Goal: Task Accomplishment & Management: Manage account settings

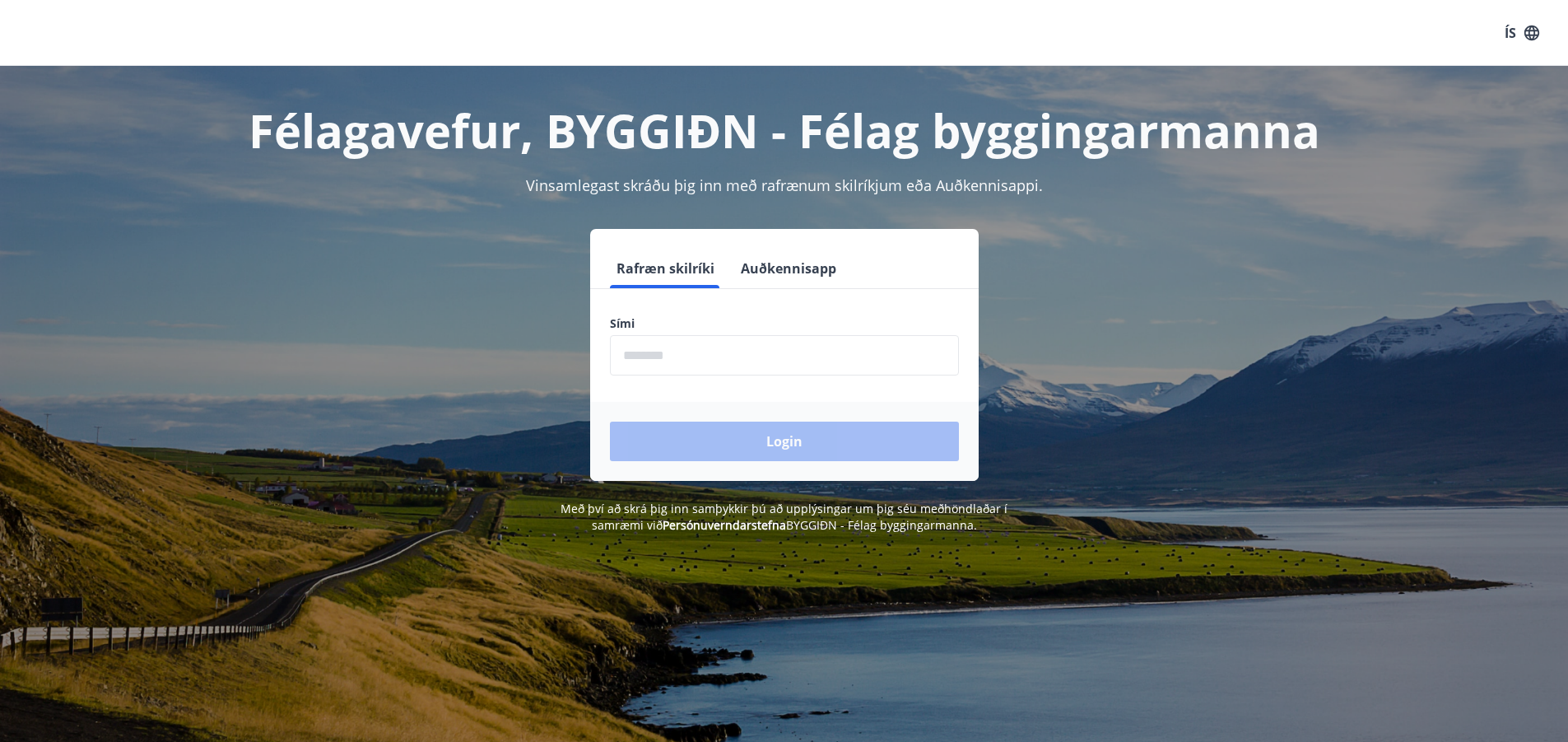
click at [724, 334] on div "Sími ​" at bounding box center [784, 345] width 349 height 60
click at [723, 345] on input "phone" at bounding box center [784, 355] width 349 height 40
type input "********"
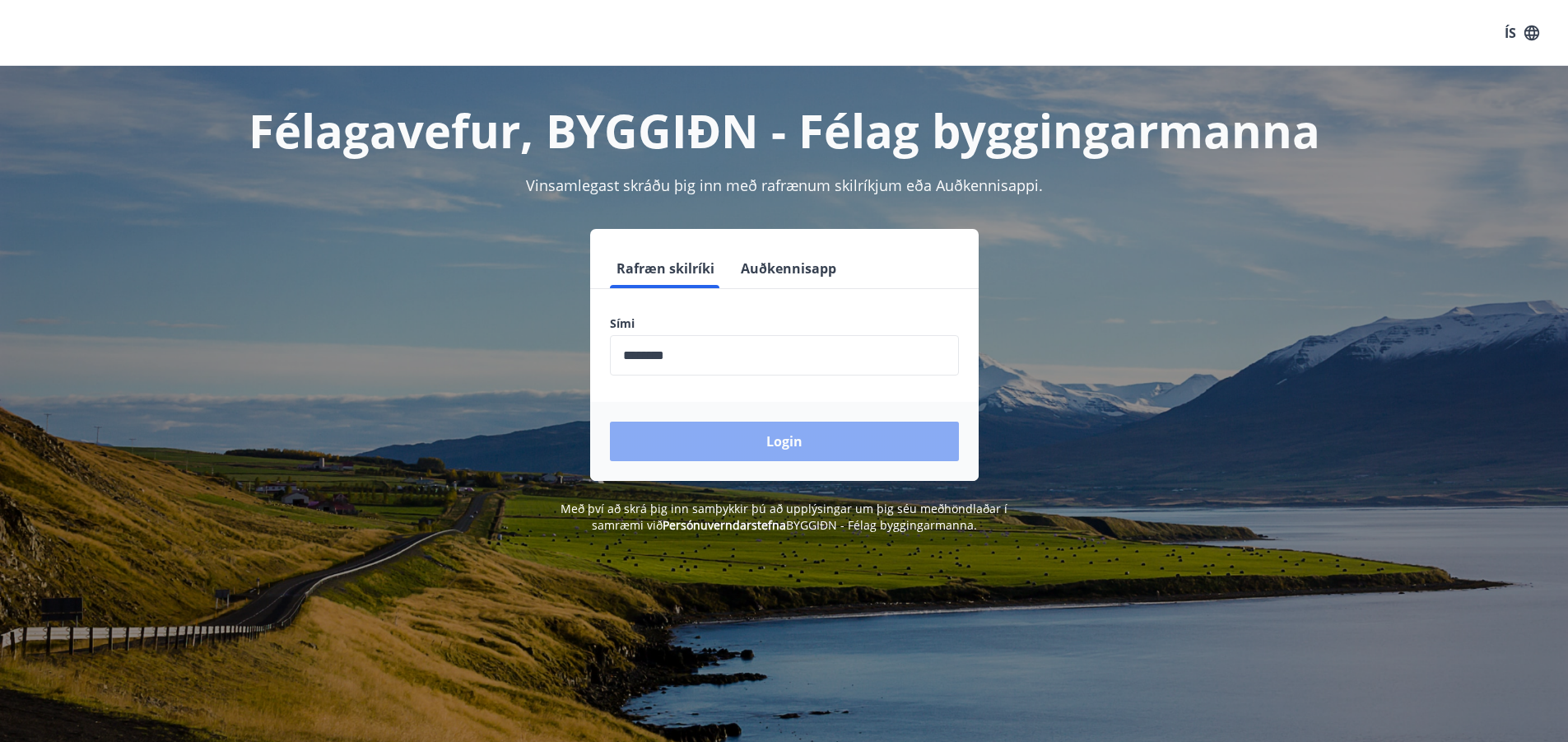
click at [774, 441] on button "Login" at bounding box center [784, 442] width 349 height 40
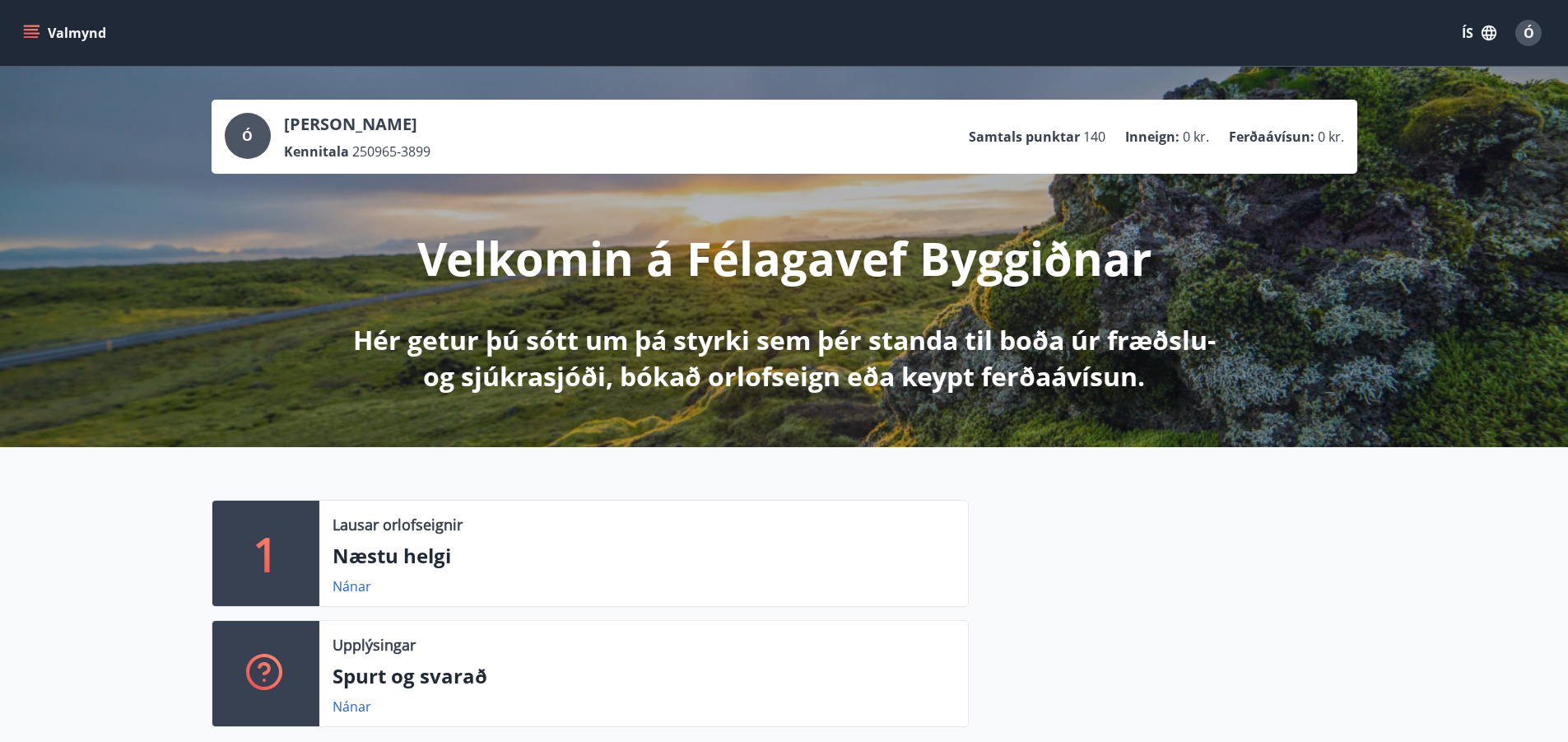
click at [1528, 39] on span "Ó" at bounding box center [1529, 33] width 10 height 18
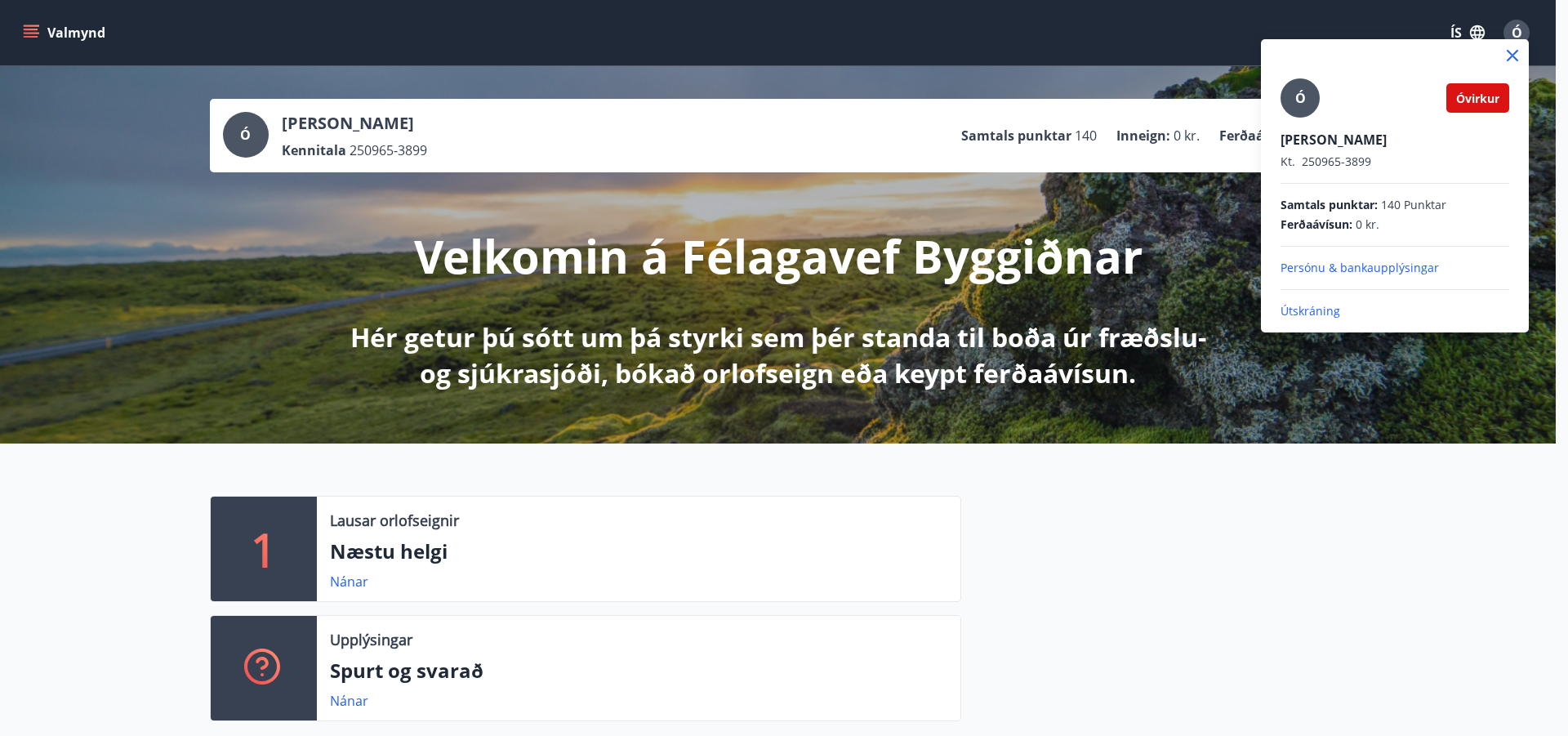
click at [1515, 38] on div at bounding box center [784, 368] width 1568 height 736
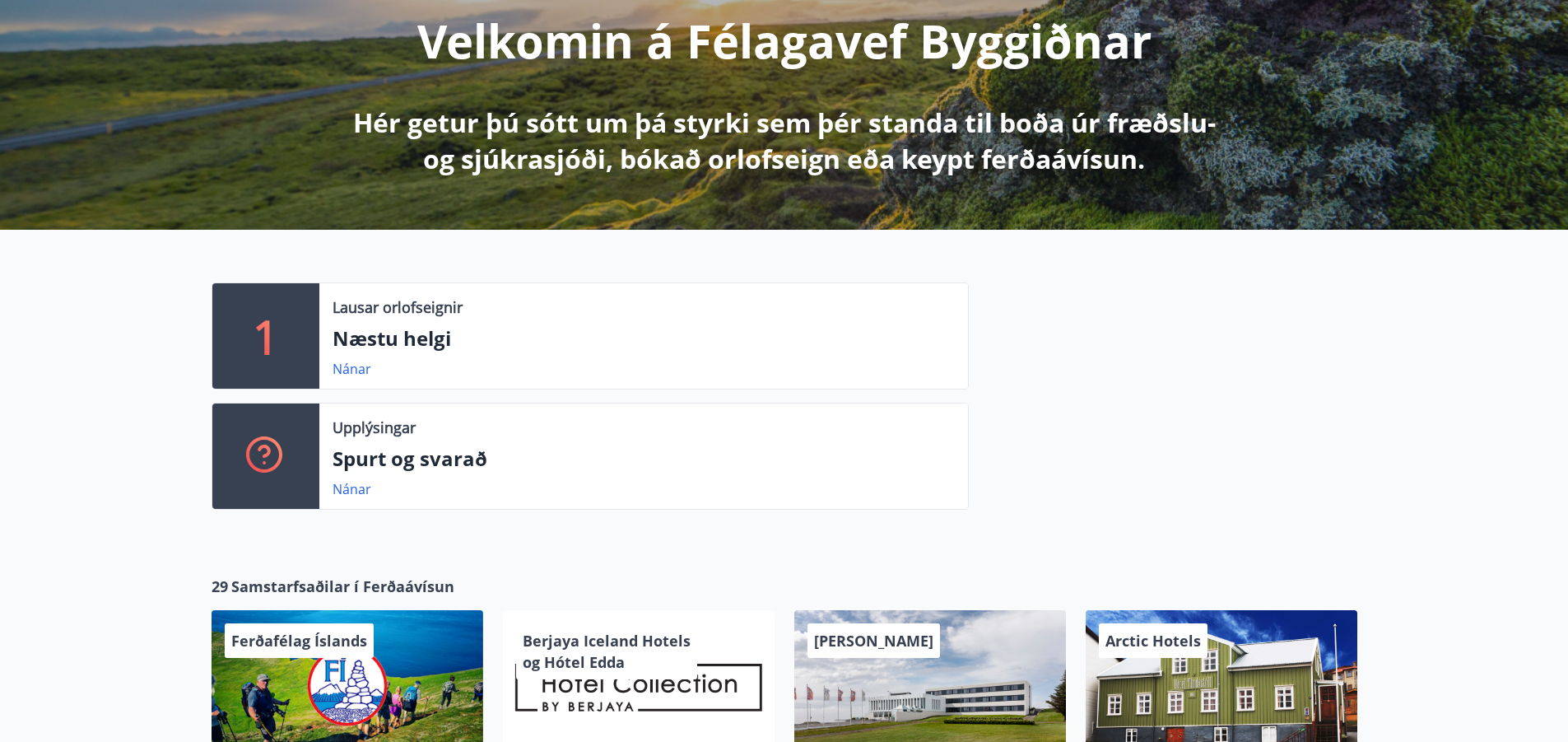
scroll to position [411, 0]
